Goal: Task Accomplishment & Management: Manage account settings

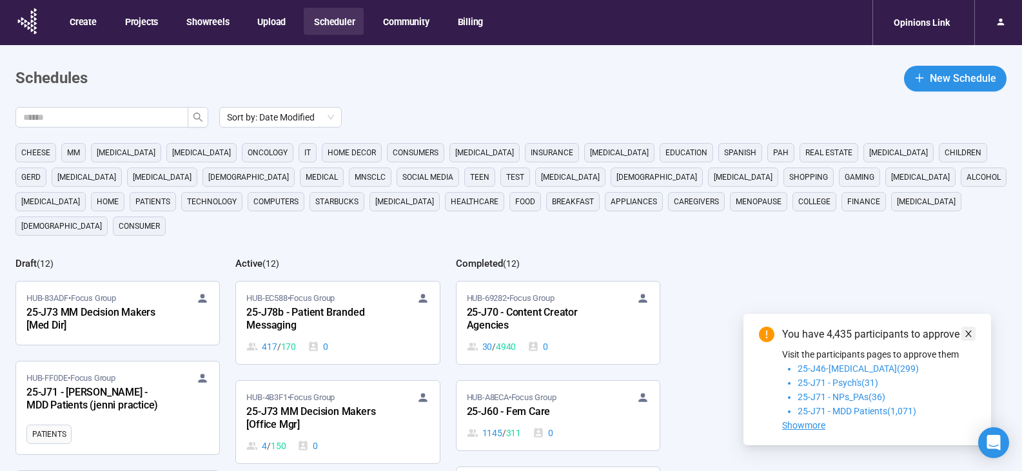
click at [966, 332] on icon "close" at bounding box center [968, 334] width 9 height 9
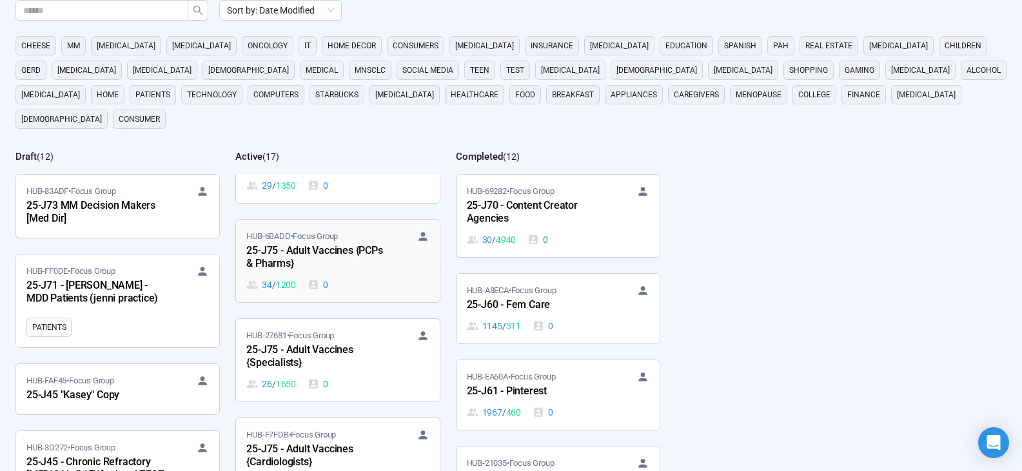
scroll to position [387, 0]
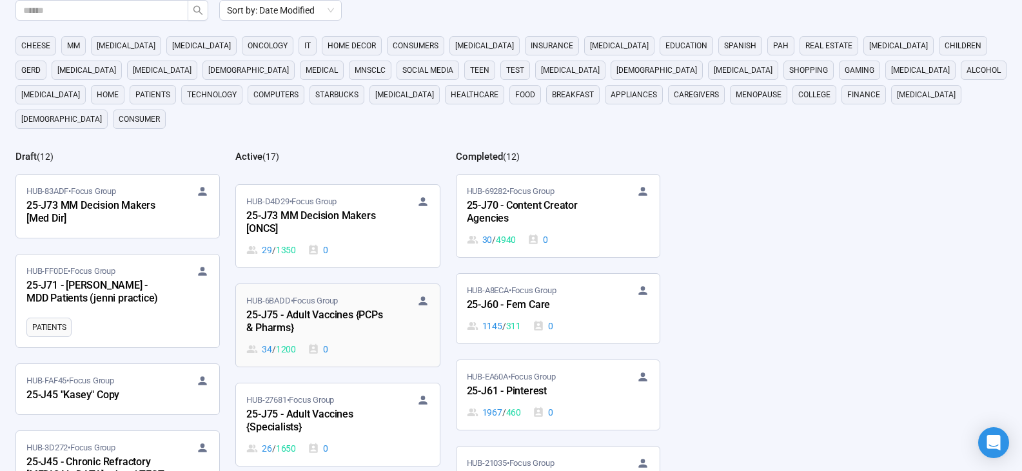
click at [396, 296] on div "HUB-6BADD • Focus Group 25-J75 - Adult Vaccines {PCPs & Pharms} 34 / 1200 0" at bounding box center [337, 326] width 182 height 62
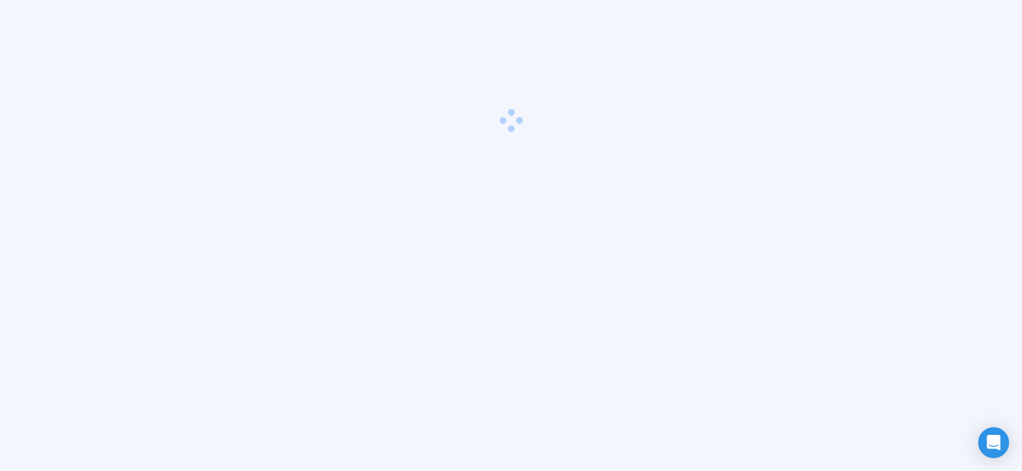
scroll to position [45, 0]
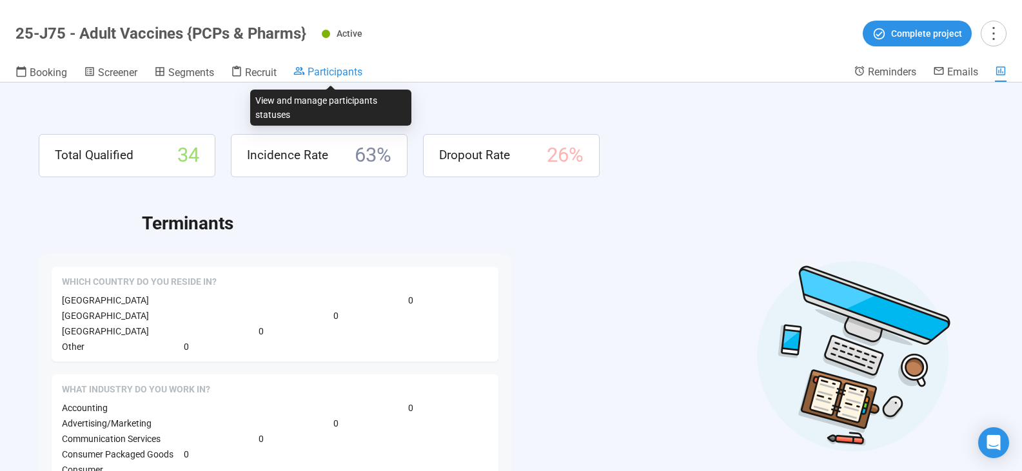
click at [339, 72] on span "Participants" at bounding box center [335, 72] width 55 height 12
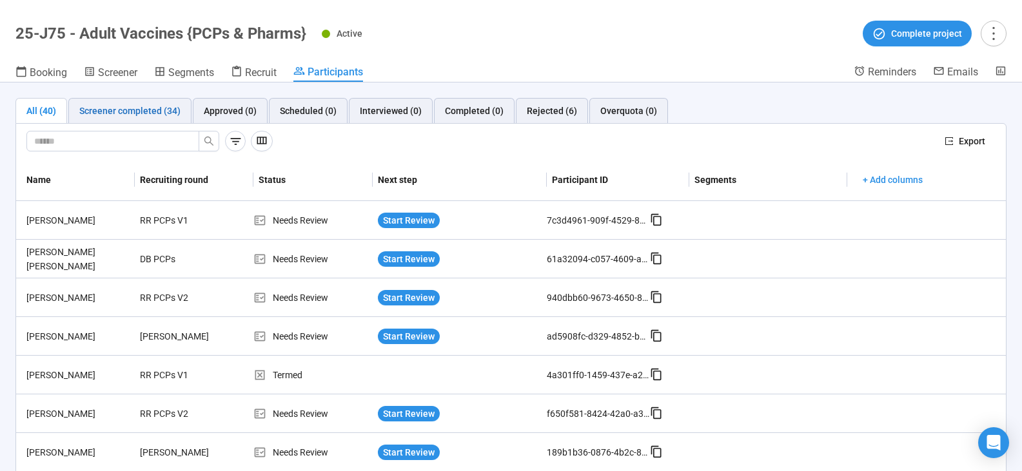
click at [150, 109] on div "Screener completed (34)" at bounding box center [129, 111] width 101 height 14
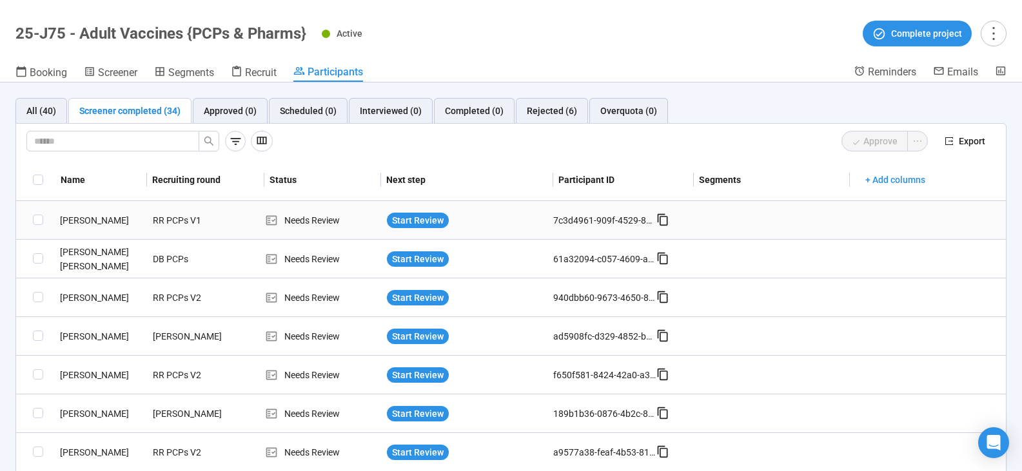
click at [304, 224] on div "Needs Review" at bounding box center [323, 220] width 117 height 14
click at [419, 216] on span "Start Review" at bounding box center [418, 220] width 52 height 14
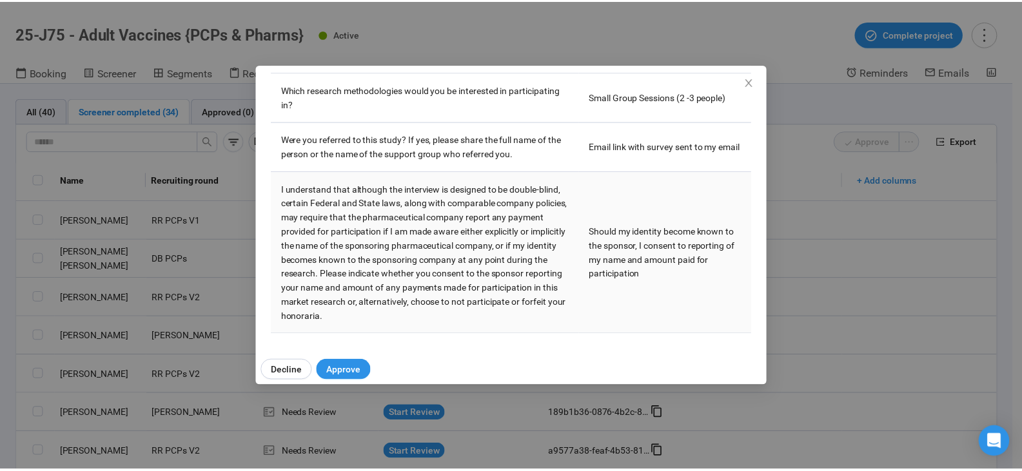
scroll to position [5837, 0]
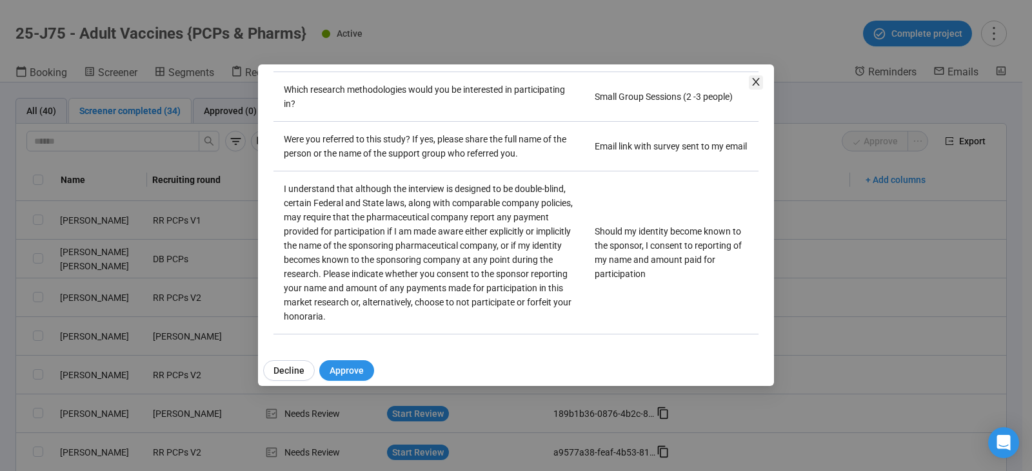
click at [760, 77] on icon "close" at bounding box center [756, 82] width 10 height 10
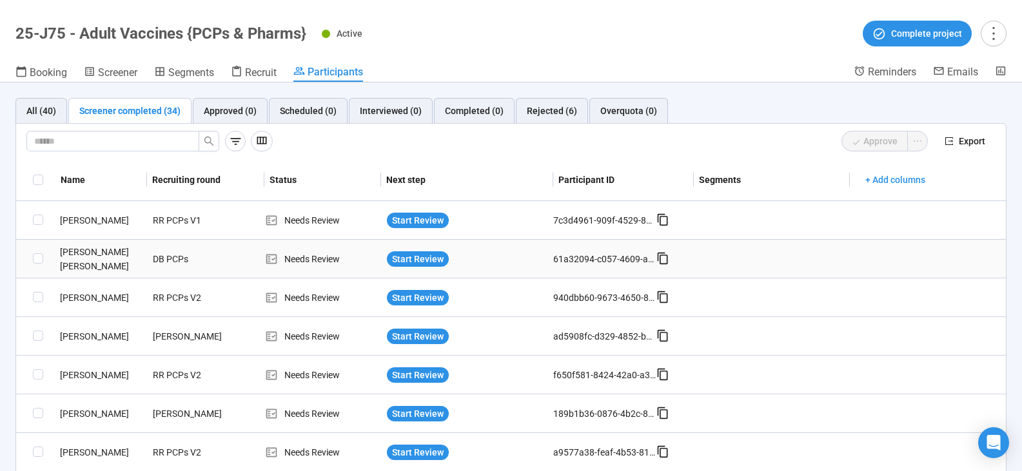
scroll to position [0, 0]
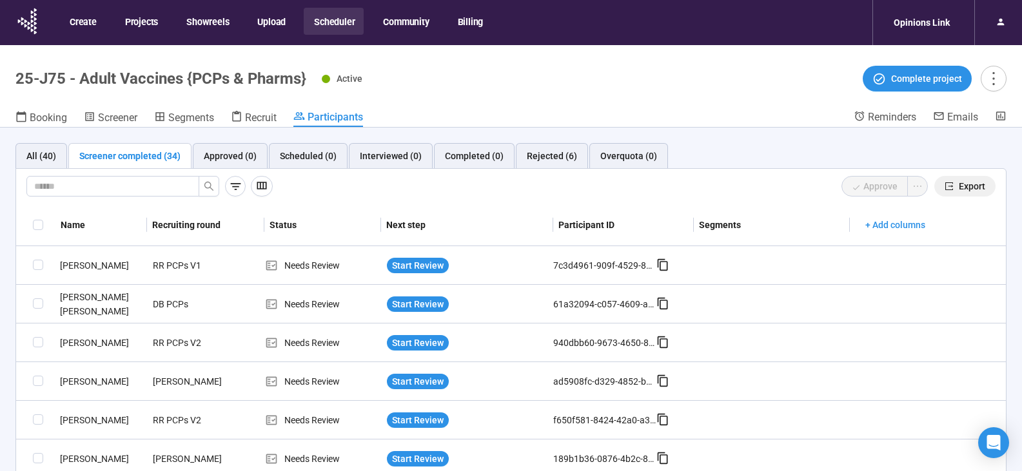
click at [960, 183] on span "Export" at bounding box center [972, 186] width 26 height 14
click at [95, 155] on div "Screener completed (34)" at bounding box center [129, 156] width 101 height 14
click at [41, 159] on div "All (40)" at bounding box center [41, 156] width 30 height 14
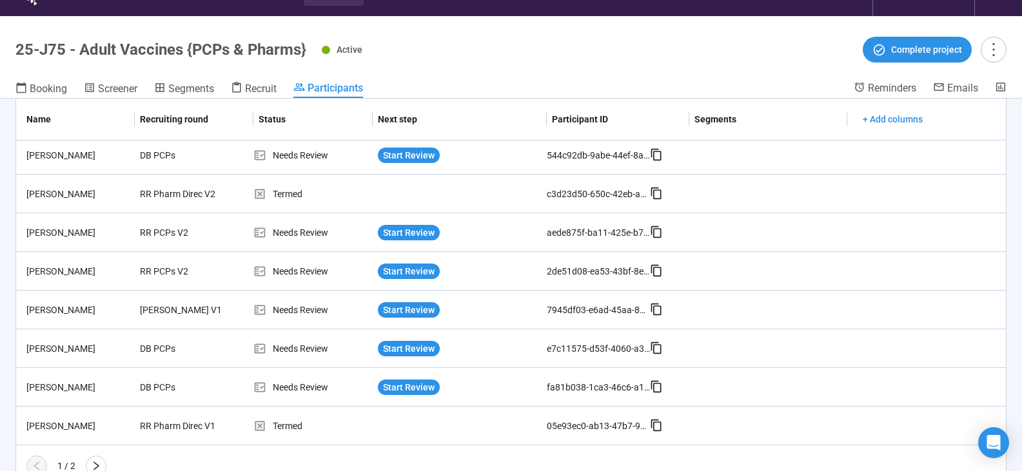
scroll to position [45, 0]
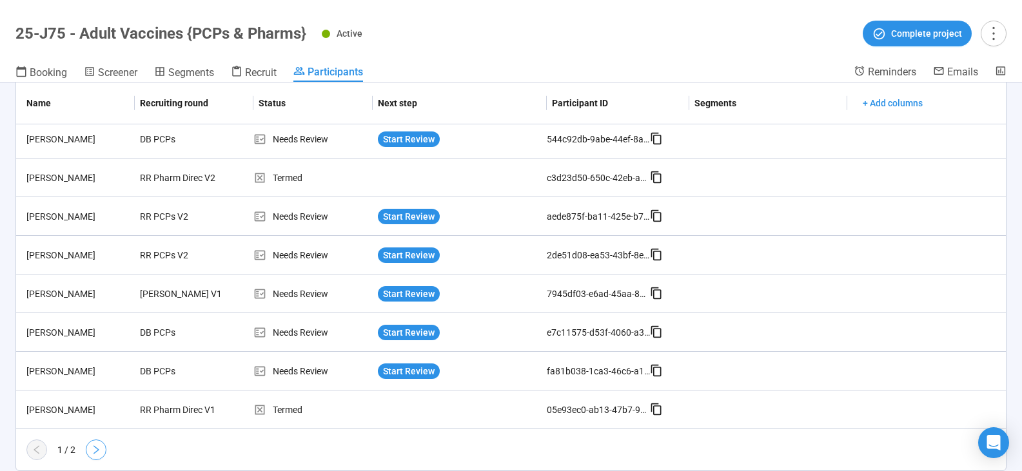
click at [95, 451] on icon "right" at bounding box center [96, 450] width 10 height 10
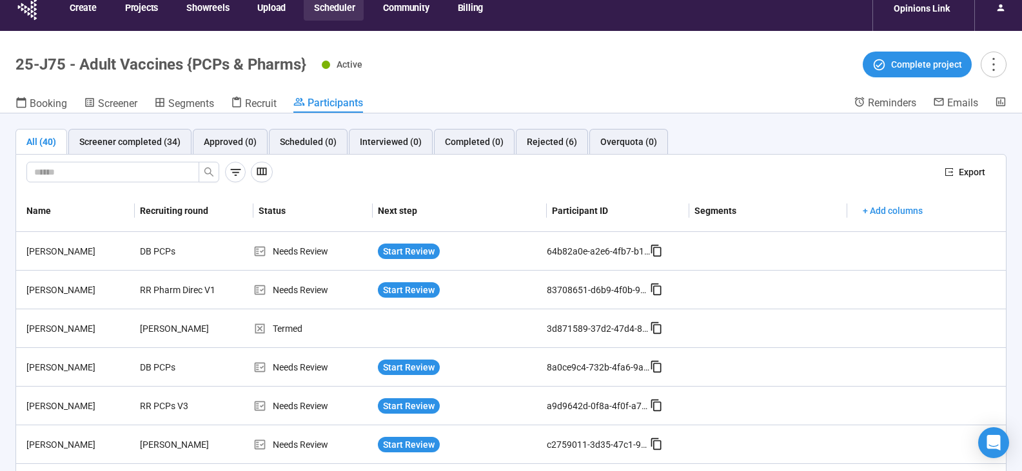
scroll to position [0, 0]
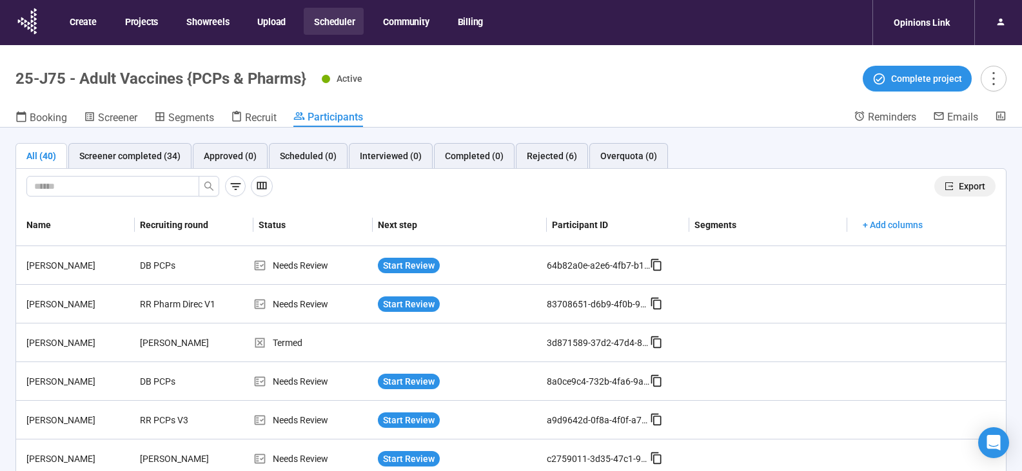
click at [971, 184] on span "Export" at bounding box center [972, 186] width 26 height 14
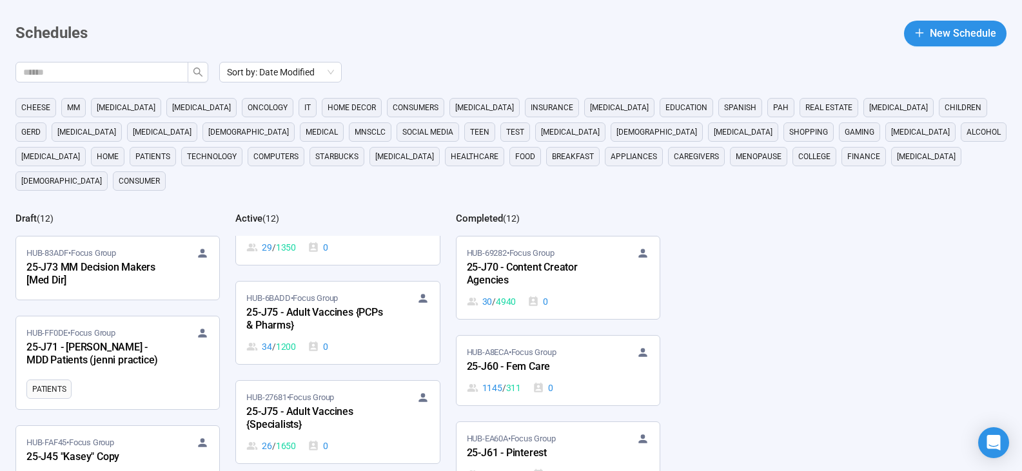
scroll to position [516, 0]
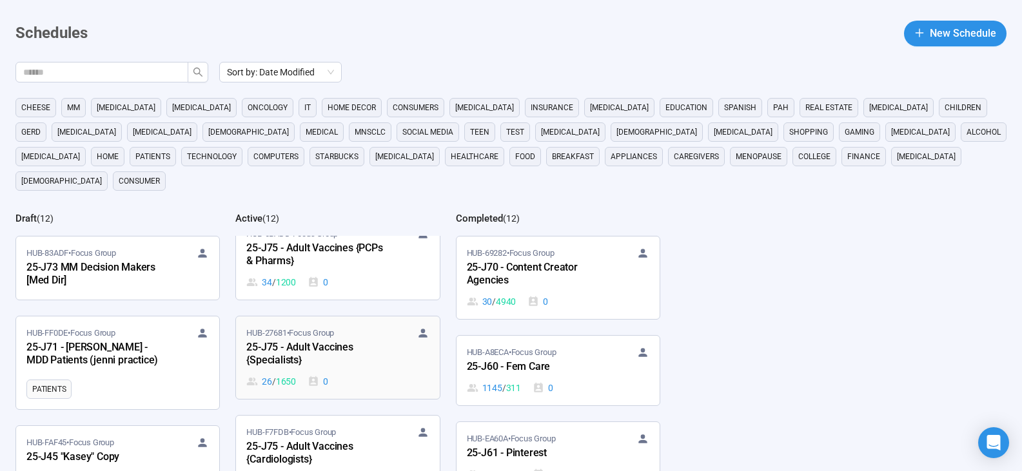
click at [362, 340] on div "25-J75 - Adult Vaccines {Specialists}" at bounding box center [317, 355] width 142 height 30
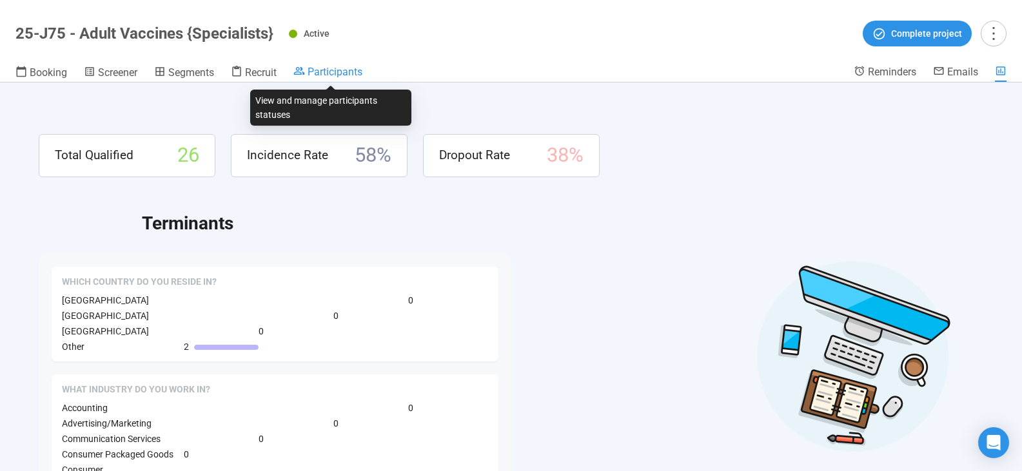
click at [337, 70] on span "Participants" at bounding box center [335, 72] width 55 height 12
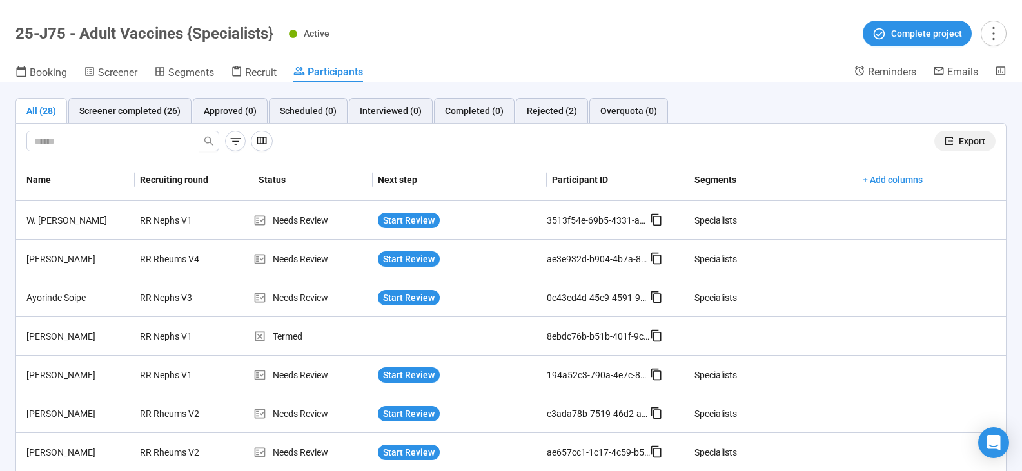
click at [961, 137] on span "Export" at bounding box center [972, 141] width 26 height 14
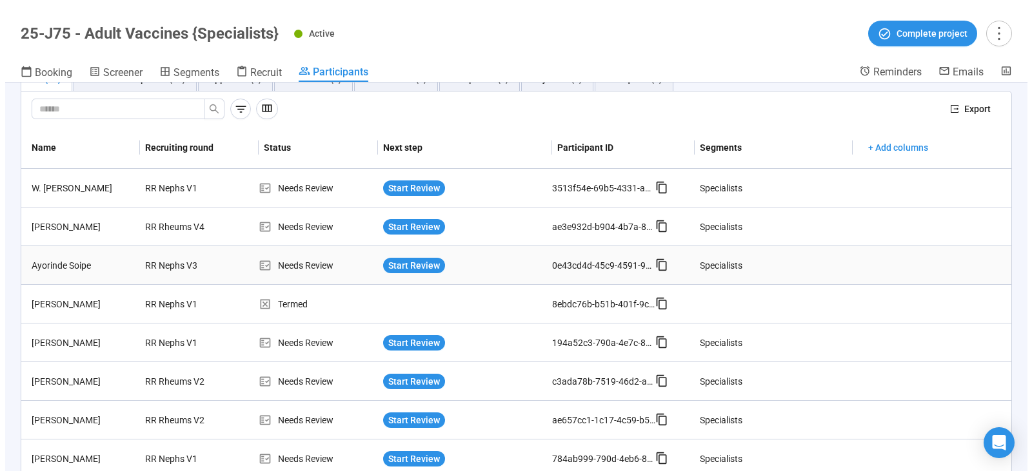
scroll to position [64, 0]
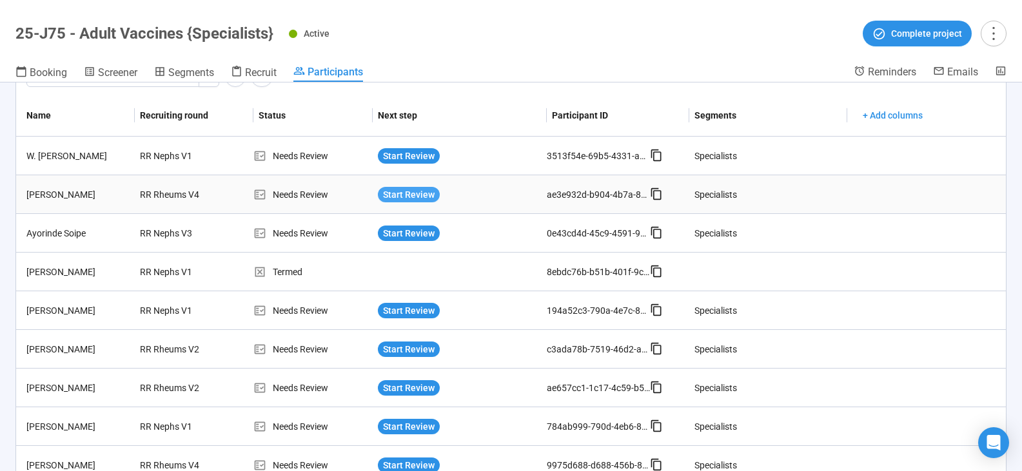
click at [425, 193] on span "Start Review" at bounding box center [409, 195] width 52 height 14
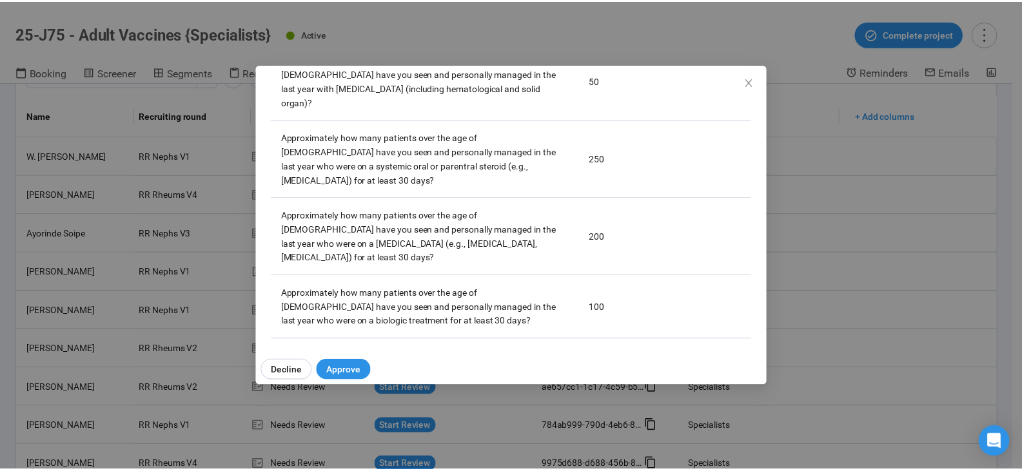
scroll to position [1483, 0]
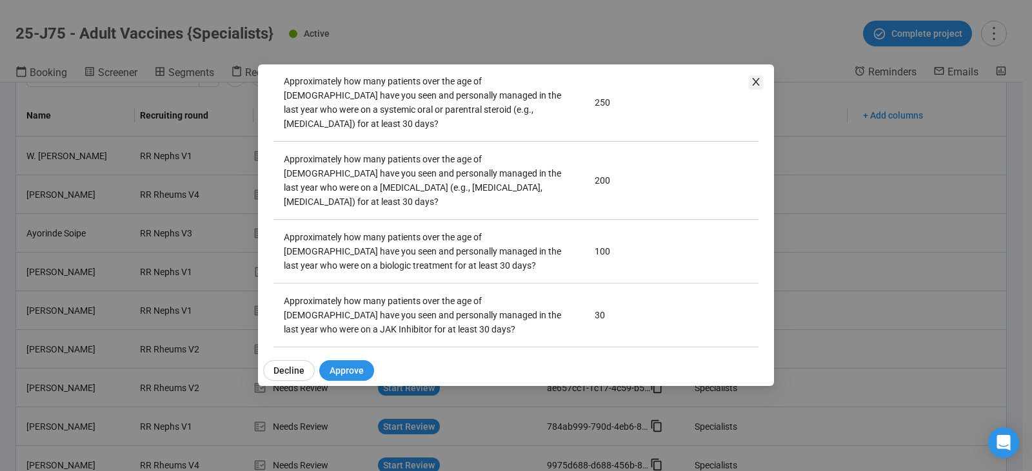
click at [757, 80] on icon "close" at bounding box center [755, 82] width 7 height 8
